Goal: Find specific page/section: Find specific page/section

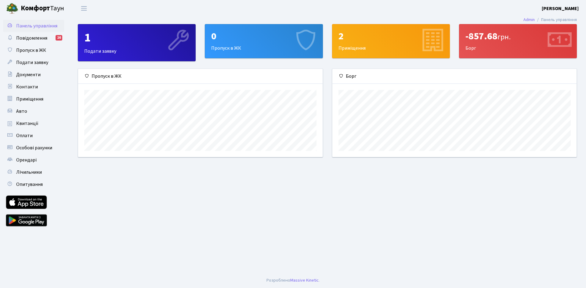
scroll to position [88, 244]
click at [27, 171] on span "Лічильники" at bounding box center [29, 172] width 26 height 7
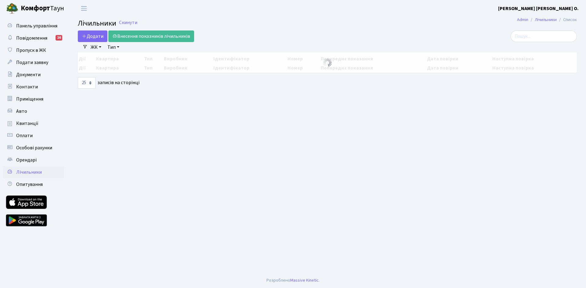
select select "25"
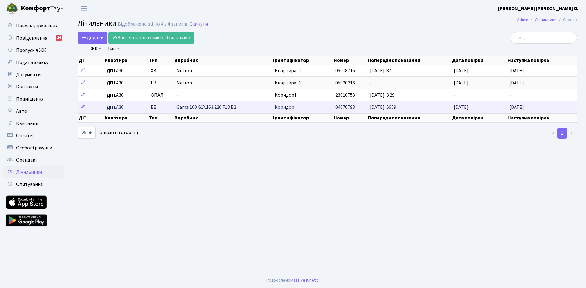
click at [194, 105] on span "Gama 100 G1Y.163.220.F18.B2" at bounding box center [222, 107] width 93 height 5
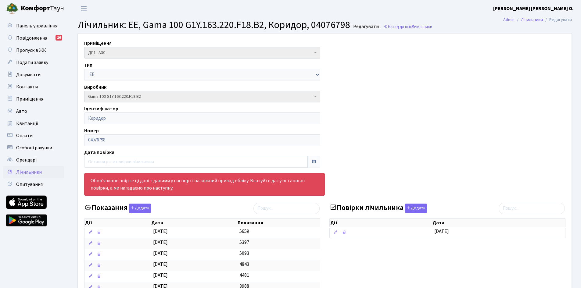
click at [50, 169] on link "Лічильники" at bounding box center [33, 172] width 61 height 12
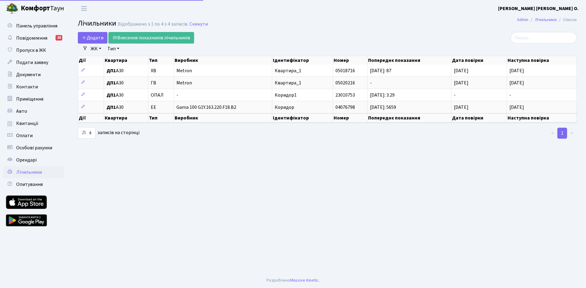
select select "25"
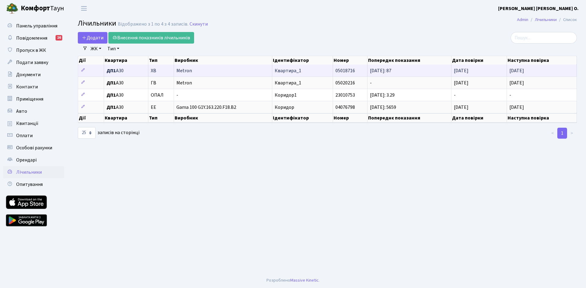
click at [178, 72] on span "Metron" at bounding box center [222, 70] width 93 height 5
